Goal: Information Seeking & Learning: Learn about a topic

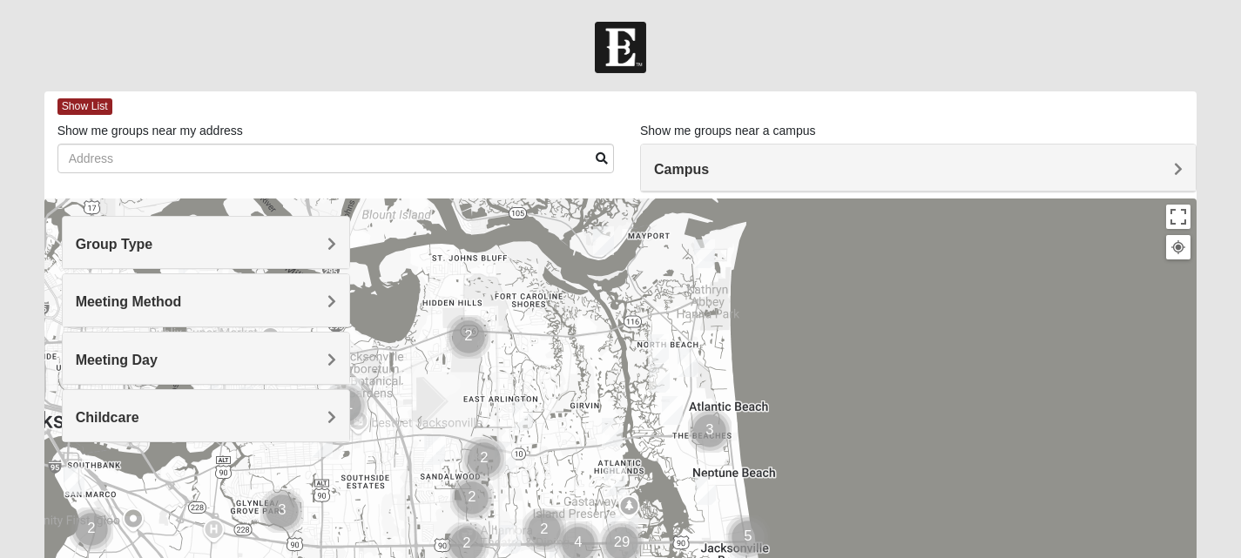
click at [709, 166] on span "Campus" at bounding box center [681, 169] width 55 height 15
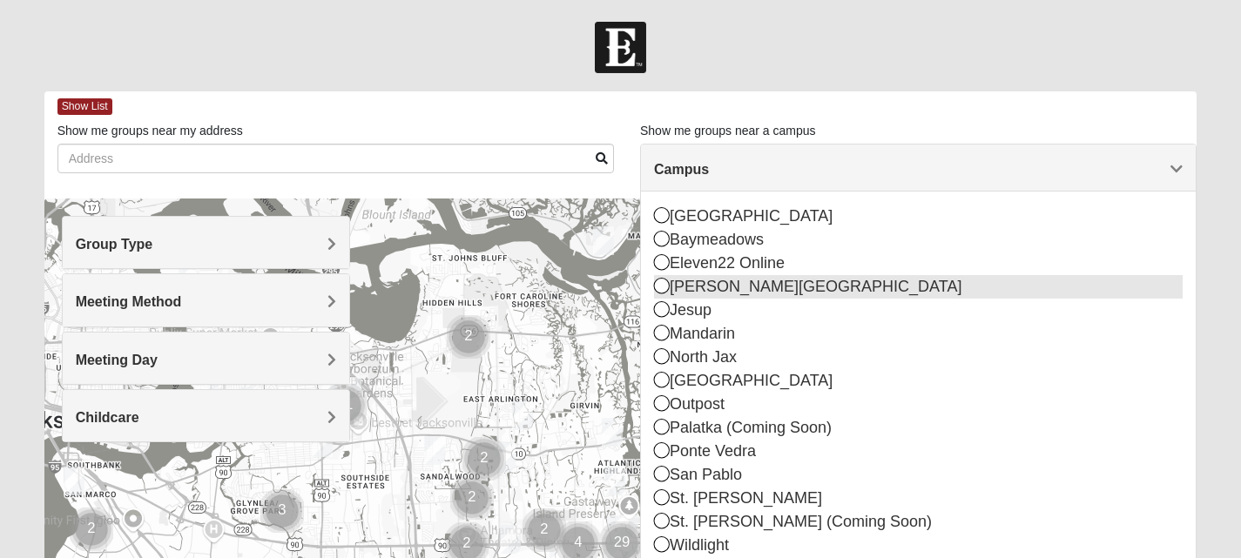
click at [665, 288] on icon at bounding box center [662, 286] width 16 height 16
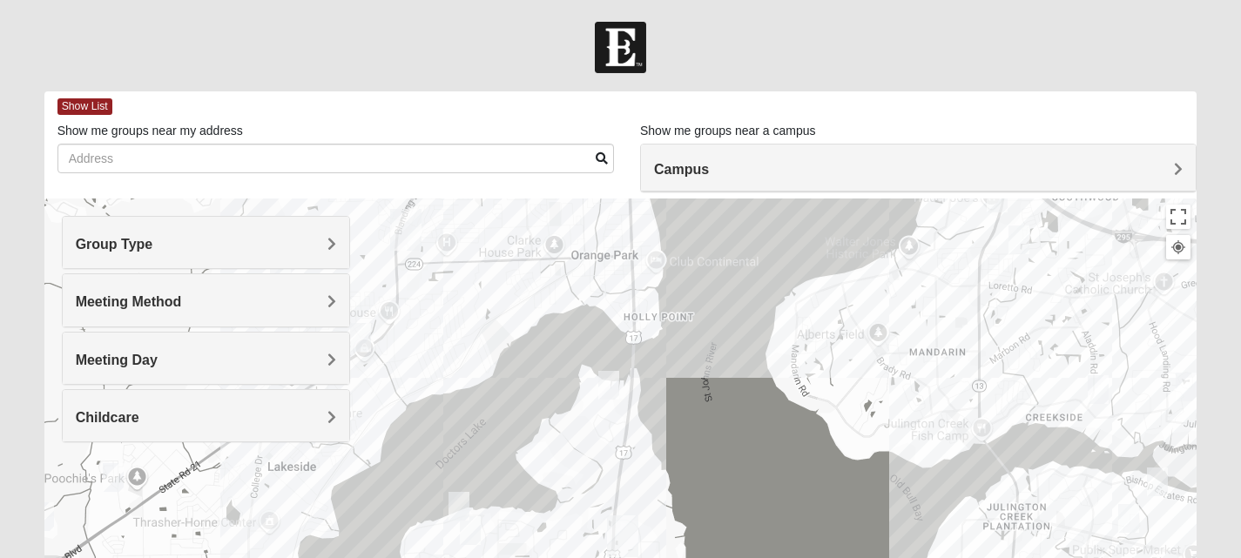
click at [337, 245] on div "Group Type" at bounding box center [206, 242] width 287 height 51
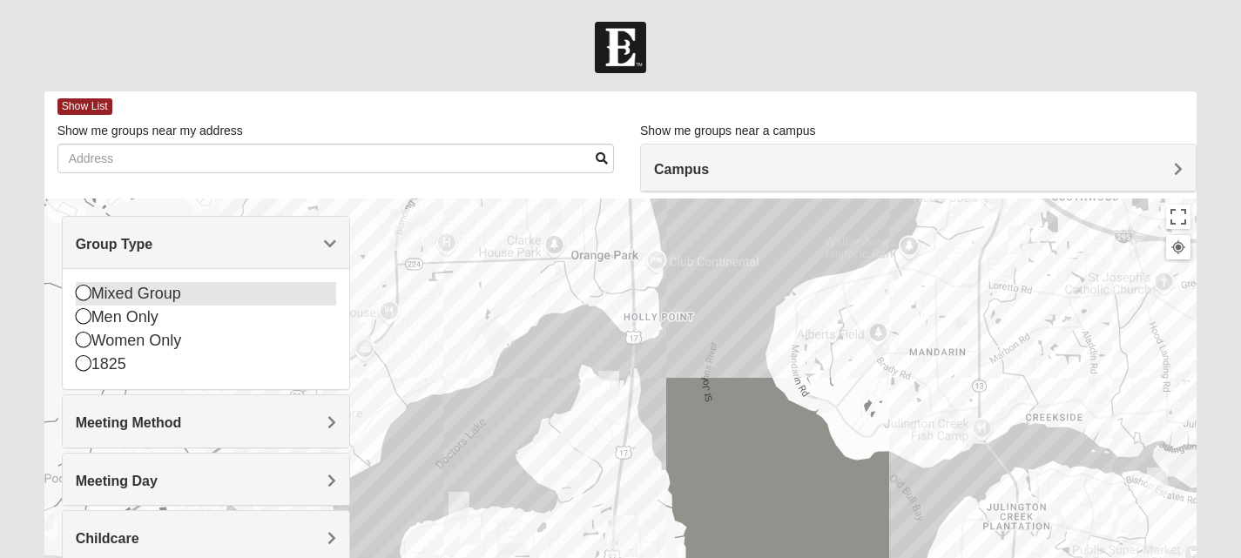
click at [78, 293] on icon at bounding box center [84, 293] width 16 height 16
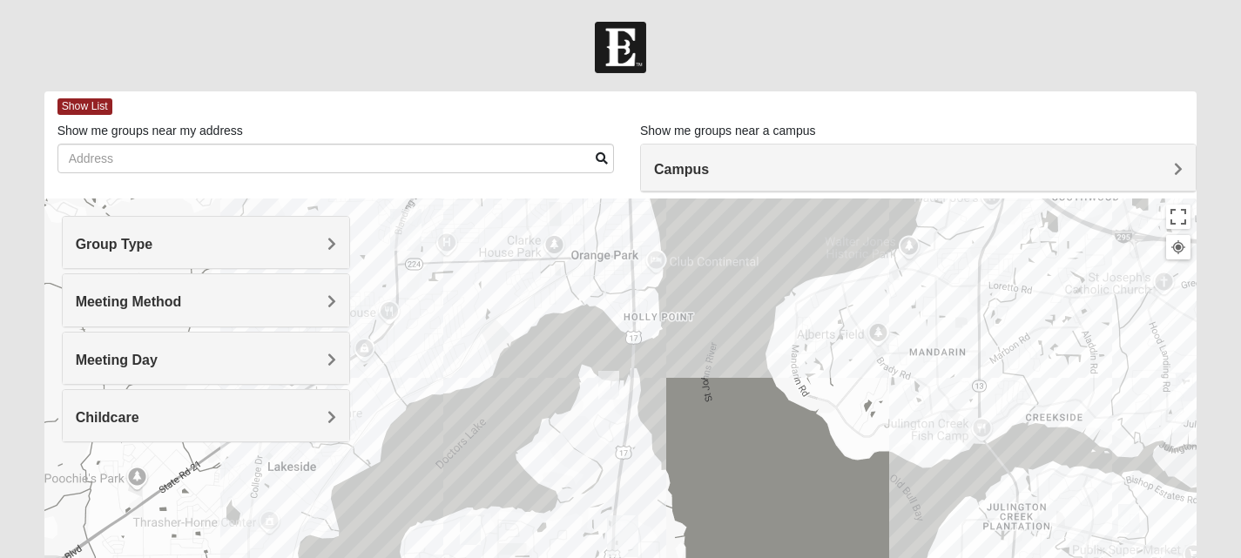
click at [153, 237] on span "Group Type" at bounding box center [115, 244] width 78 height 15
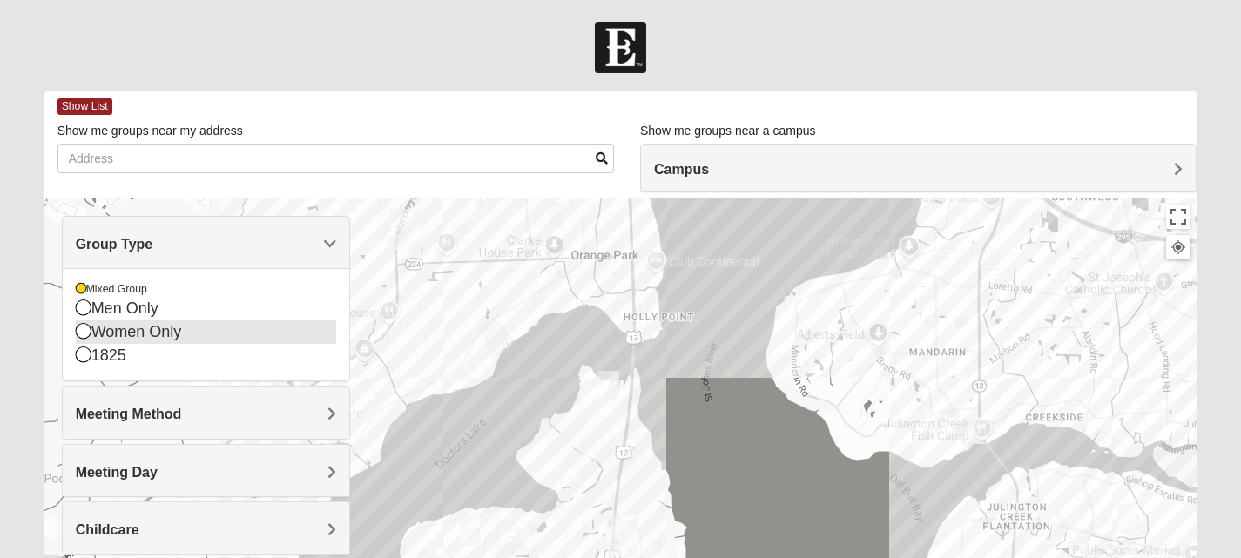
click at [83, 334] on icon at bounding box center [84, 331] width 16 height 16
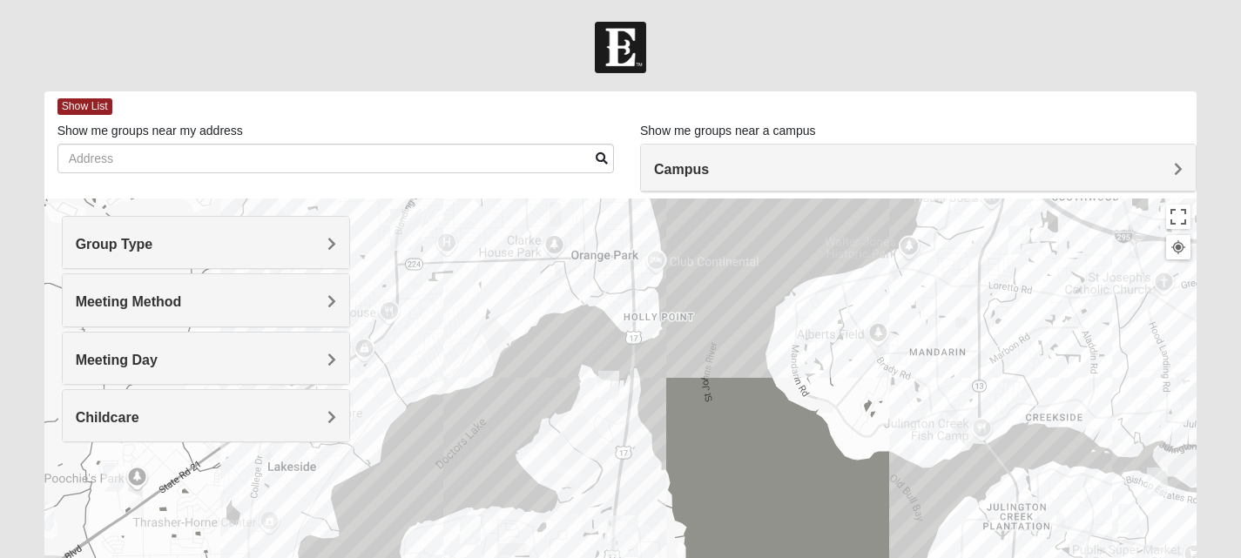
click at [241, 305] on h4 "Meeting Method" at bounding box center [206, 302] width 260 height 17
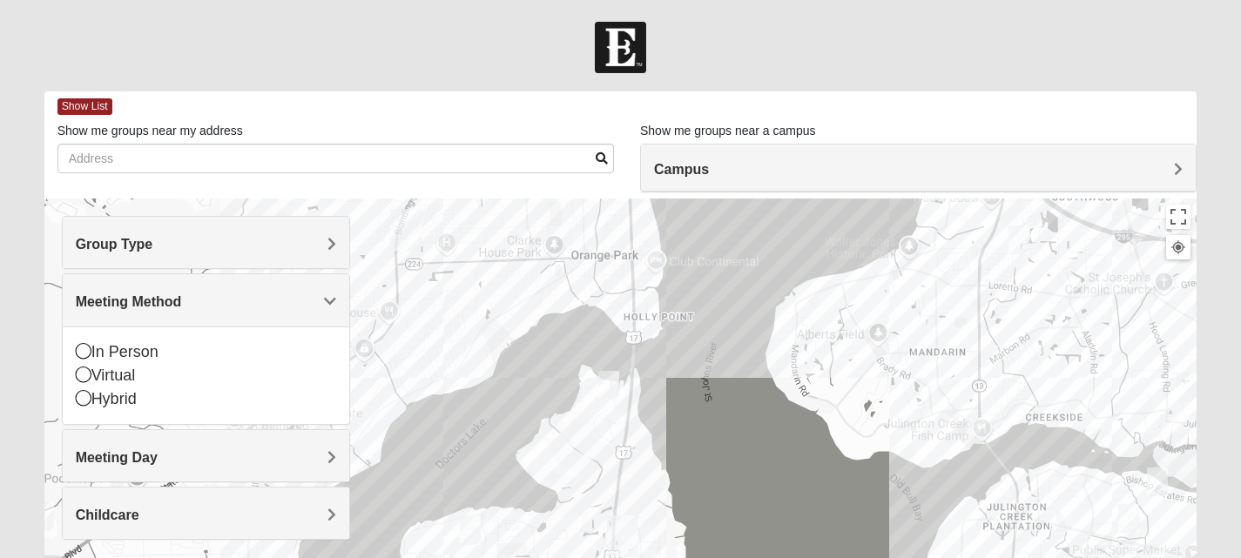
click at [182, 297] on span "Meeting Method" at bounding box center [129, 301] width 106 height 15
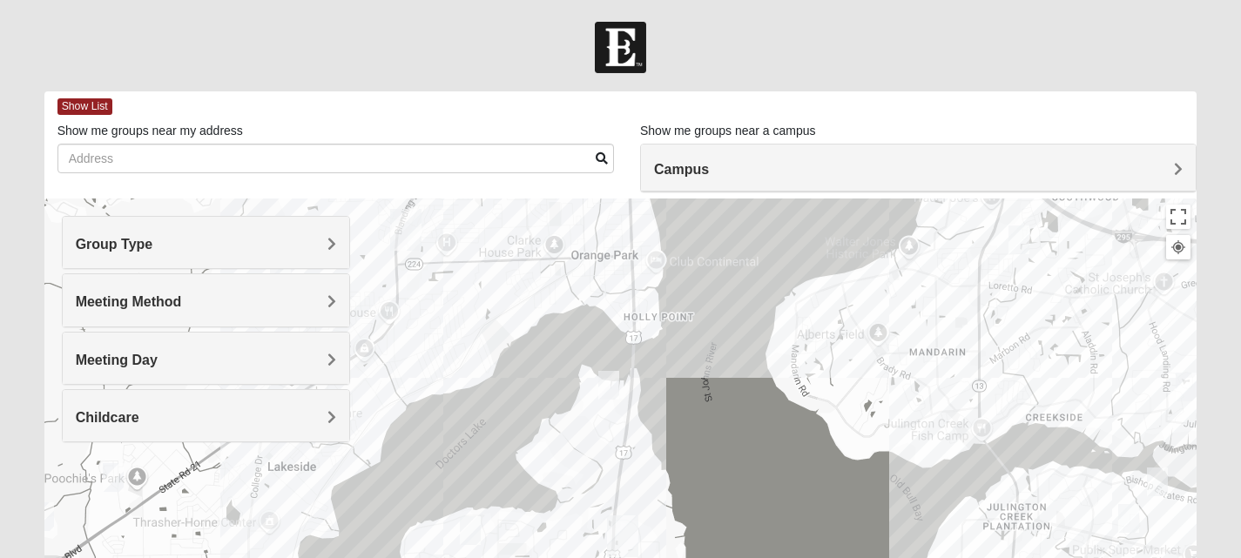
scroll to position [87, 0]
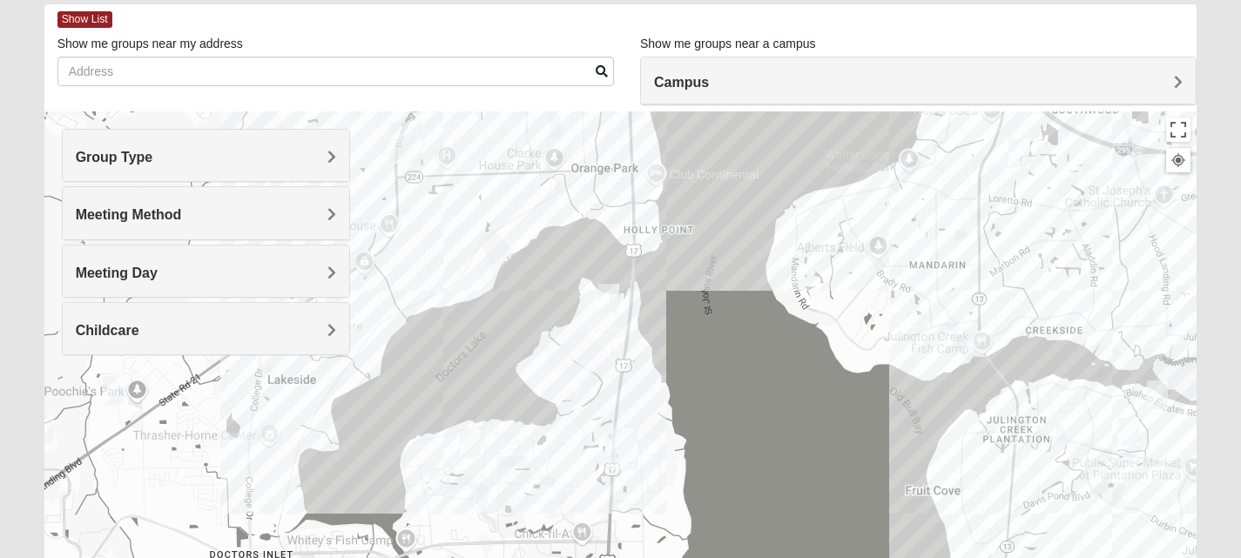
click at [625, 443] on img "Fleming Island" at bounding box center [622, 450] width 45 height 56
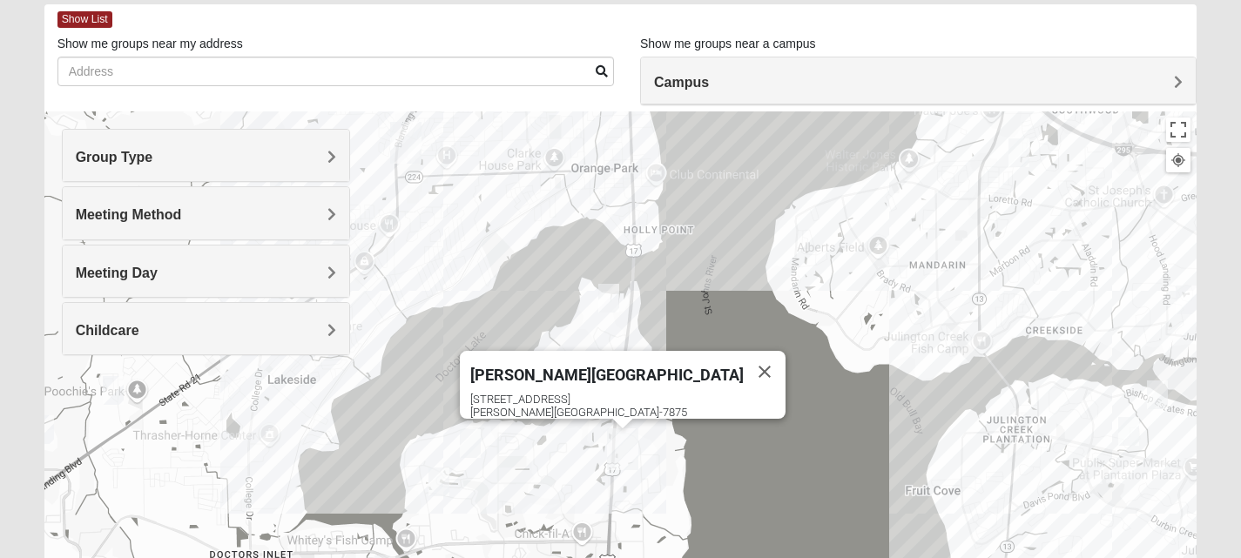
click at [616, 450] on img "Fleming Island" at bounding box center [622, 450] width 45 height 56
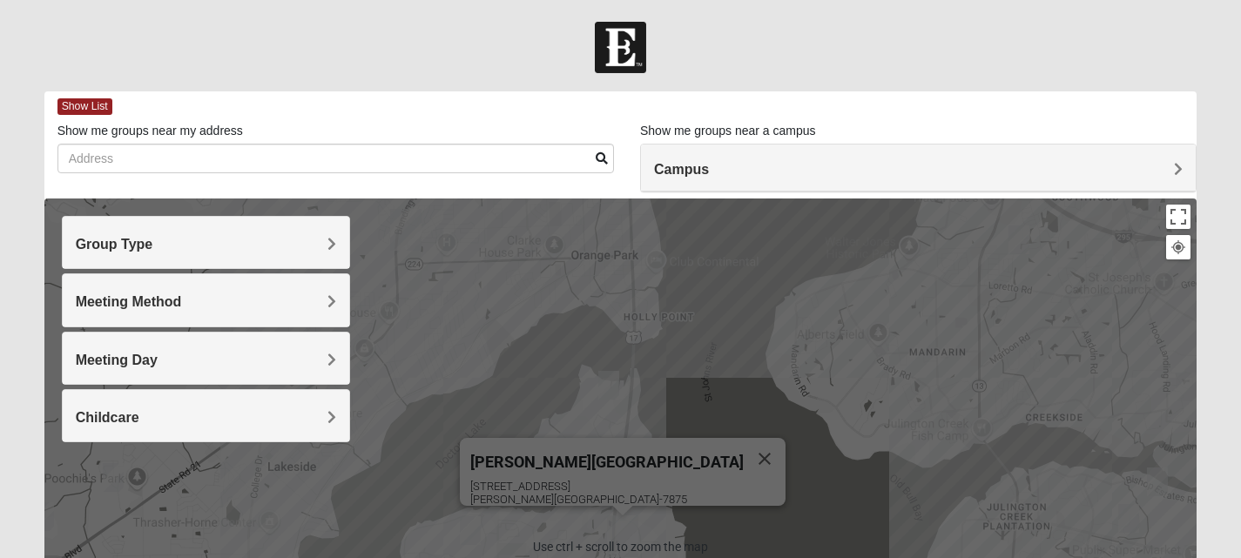
scroll to position [0, 0]
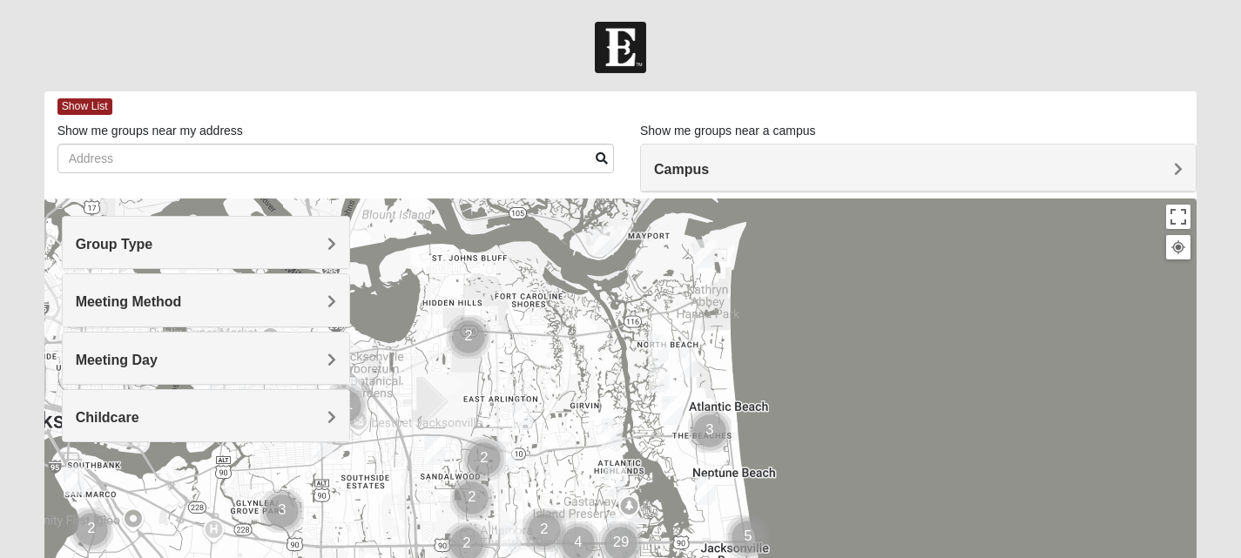
click at [709, 163] on span "Campus" at bounding box center [681, 169] width 55 height 15
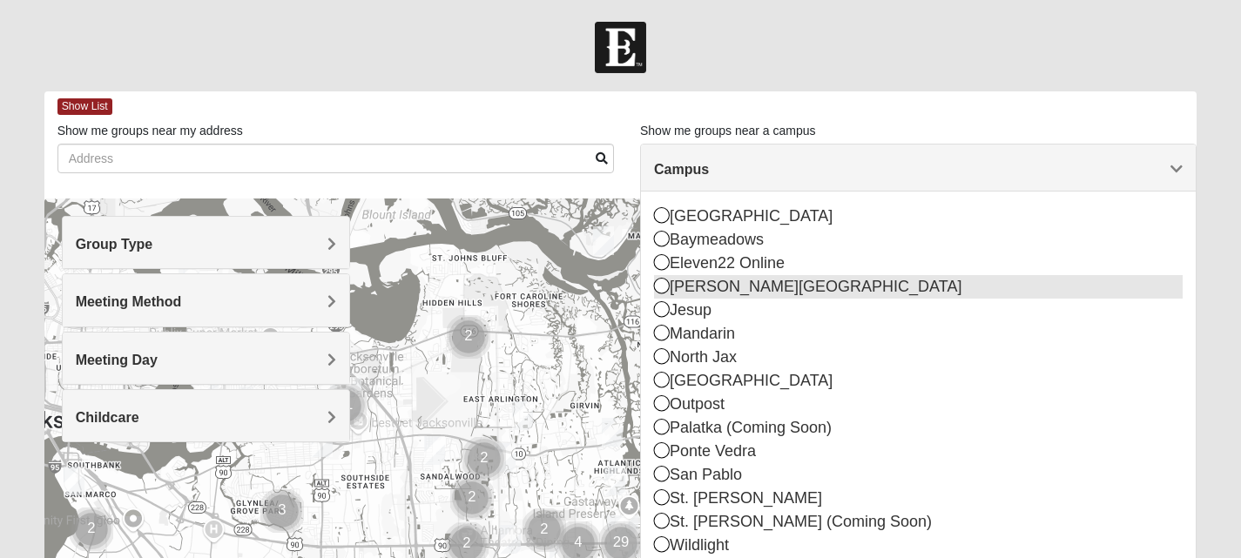
click at [662, 287] on icon at bounding box center [662, 286] width 16 height 16
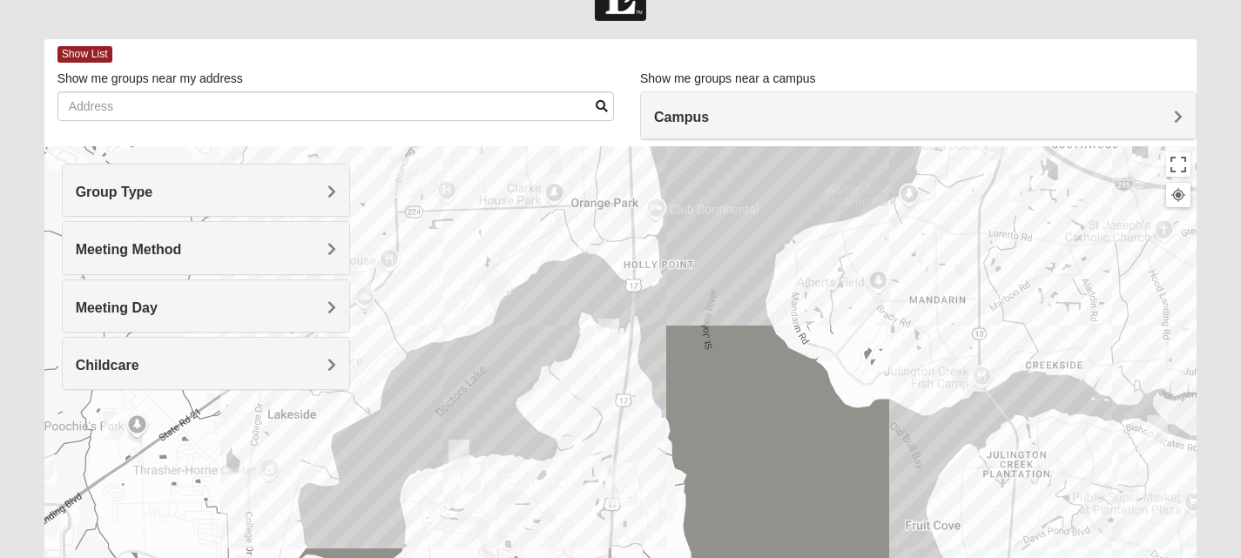
scroll to position [52, 0]
click at [72, 55] on span "Show List" at bounding box center [84, 54] width 55 height 17
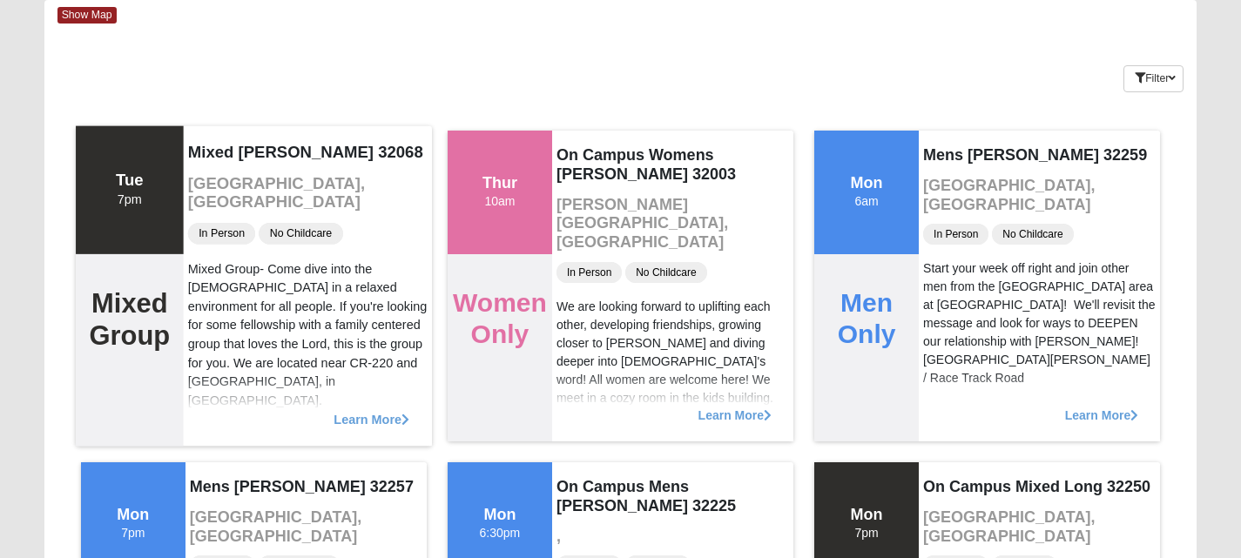
scroll to position [139, 0]
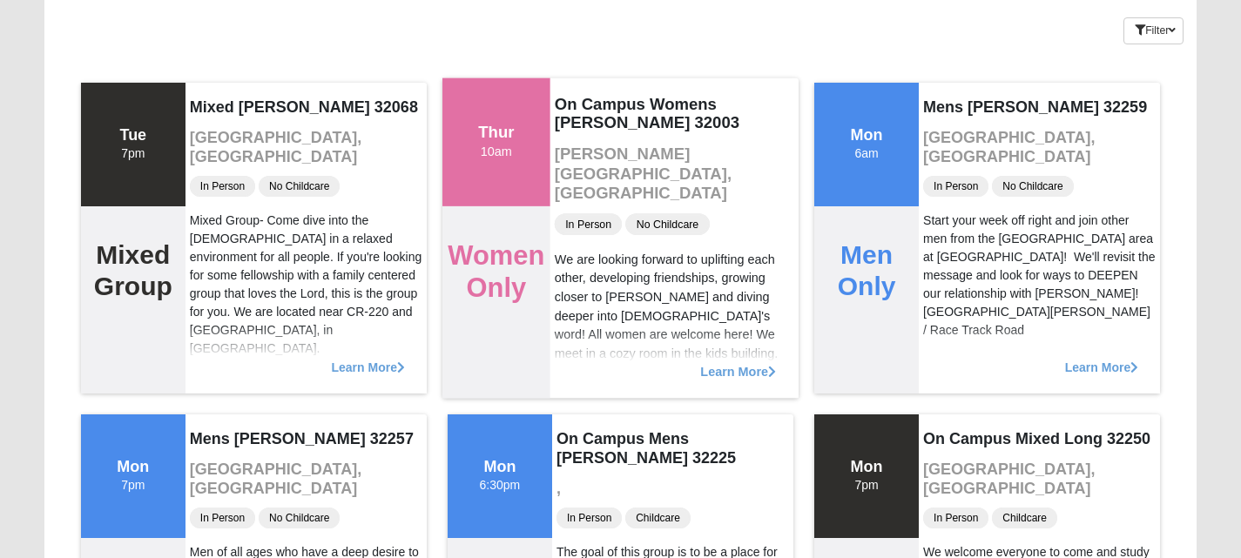
click at [763, 362] on span "Learn More" at bounding box center [738, 362] width 76 height 0
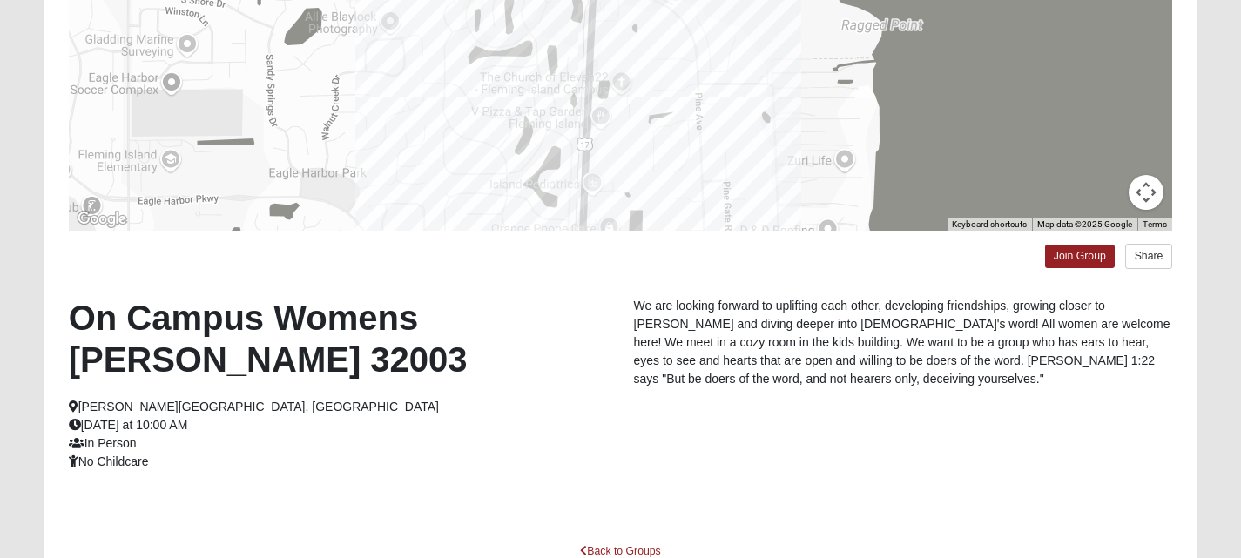
scroll to position [314, 0]
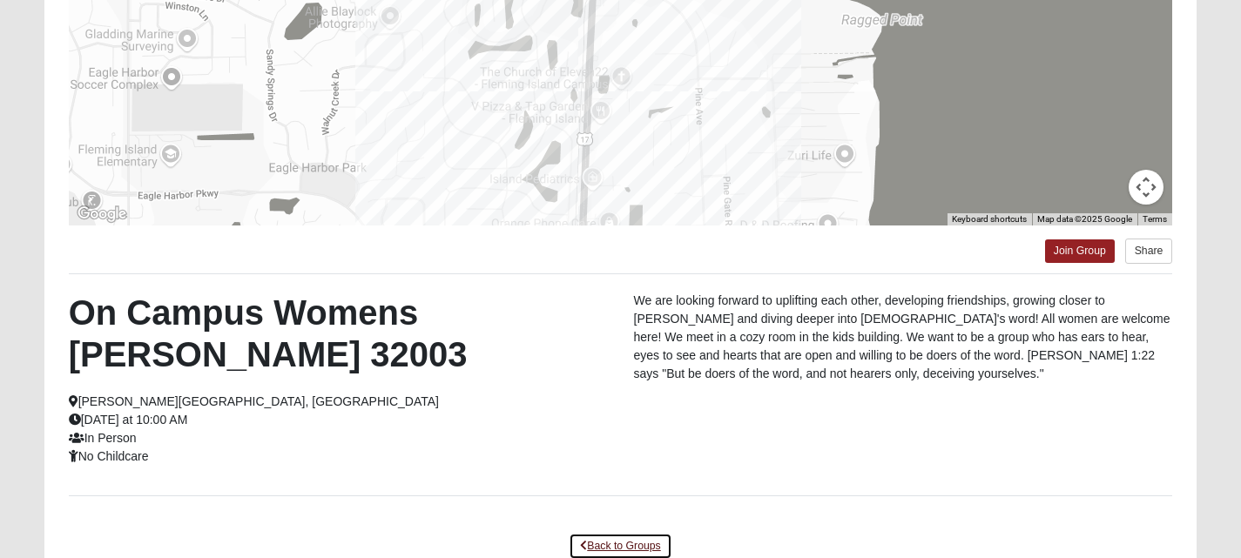
click at [628, 540] on link "Back to Groups" at bounding box center [620, 546] width 103 height 27
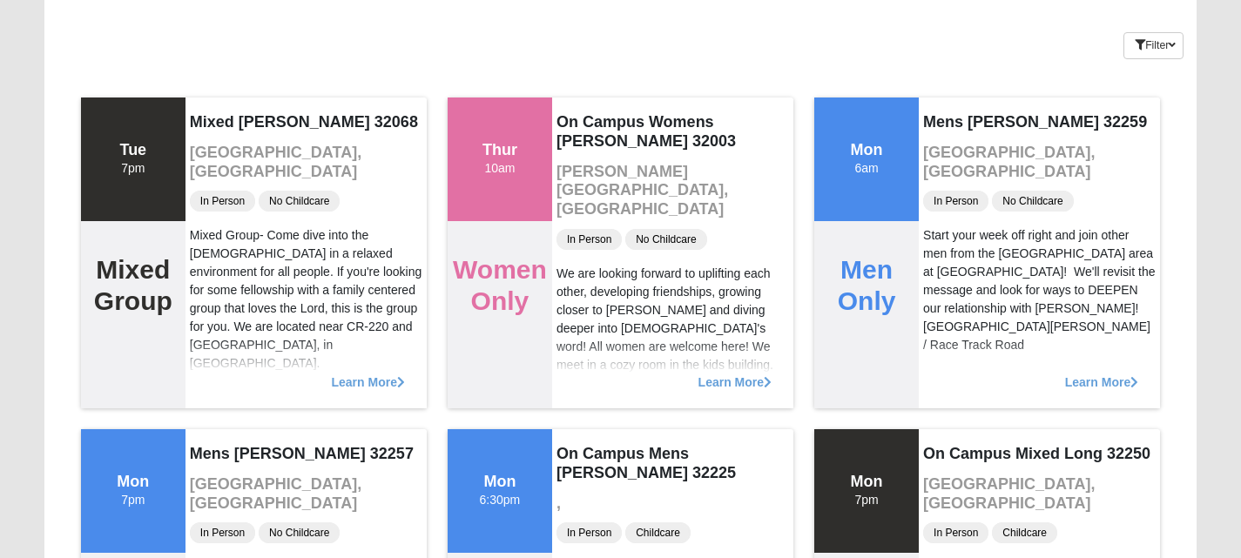
scroll to position [0, 0]
